Goal: Navigation & Orientation: Find specific page/section

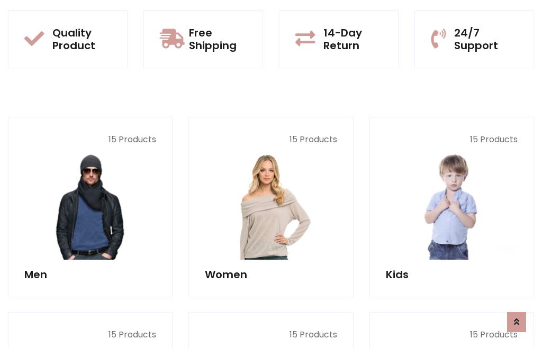
scroll to position [54, 0]
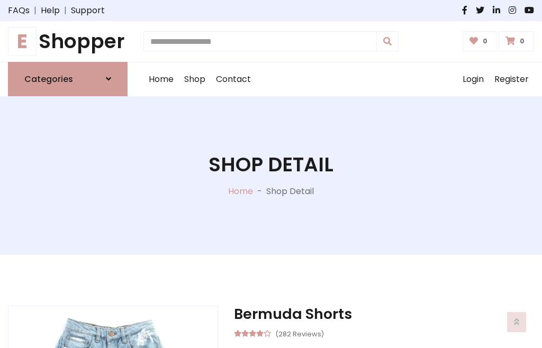
click at [68, 41] on h1 "E Shopper" at bounding box center [68, 42] width 120 height 24
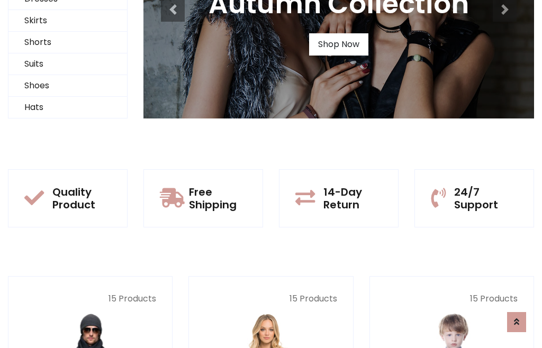
scroll to position [102, 0]
